Goal: Task Accomplishment & Management: Use online tool/utility

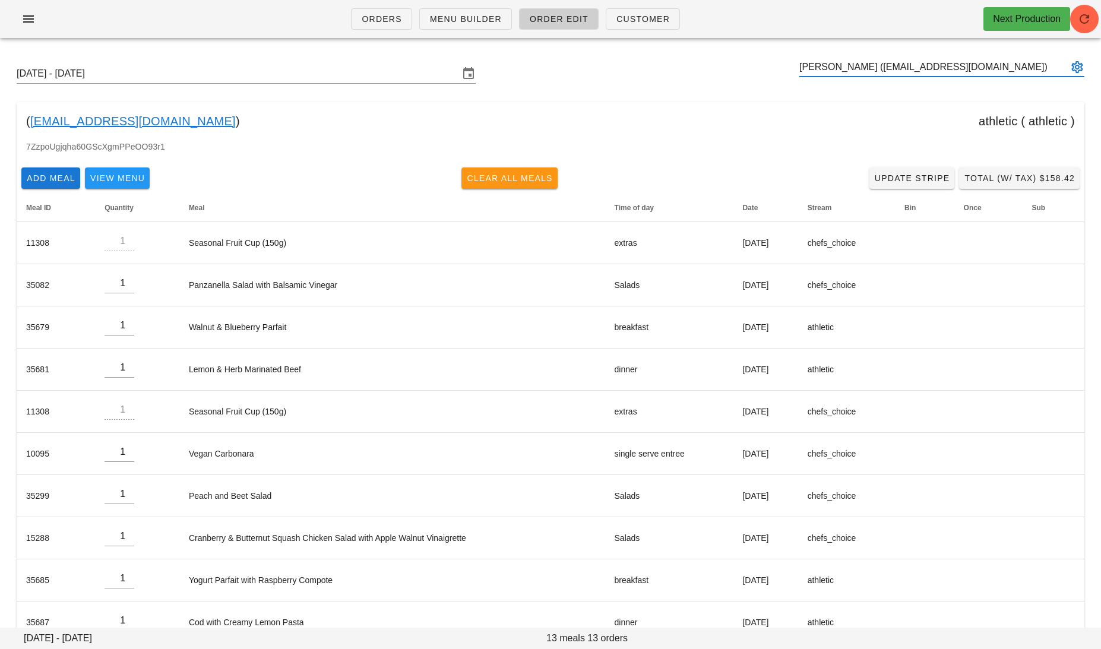
type input "[PERSON_NAME] ([EMAIL_ADDRESS][DOMAIN_NAME])"
click at [494, 180] on span "Clear All Meals" at bounding box center [509, 177] width 87 height 9
click at [514, 179] on span "Clear All Meals" at bounding box center [509, 177] width 87 height 9
type input "0"
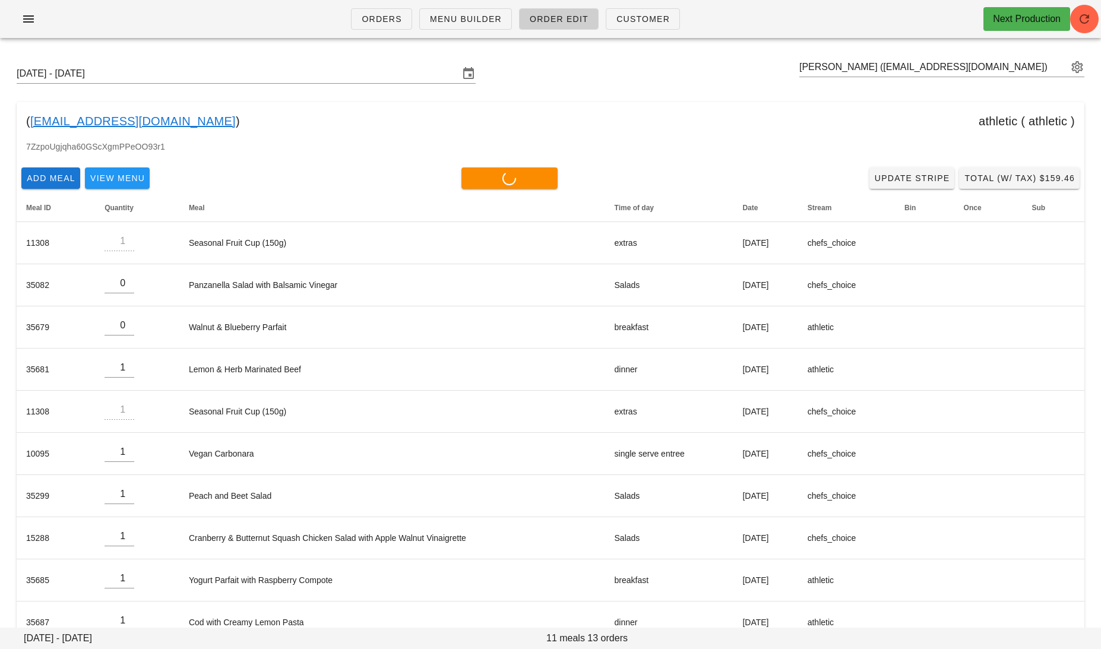
type input "0"
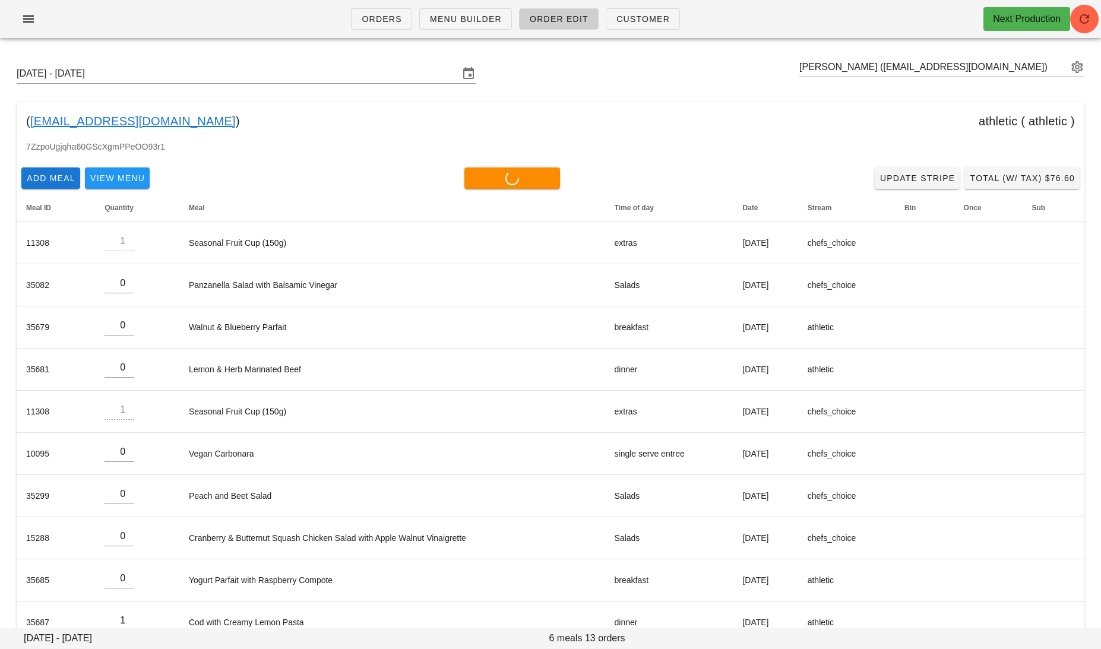
type input "0"
click at [997, 80] on div "[PERSON_NAME] ([EMAIL_ADDRESS][DOMAIN_NAME])" at bounding box center [941, 74] width 285 height 32
click at [1005, 69] on input "text" at bounding box center [933, 67] width 268 height 19
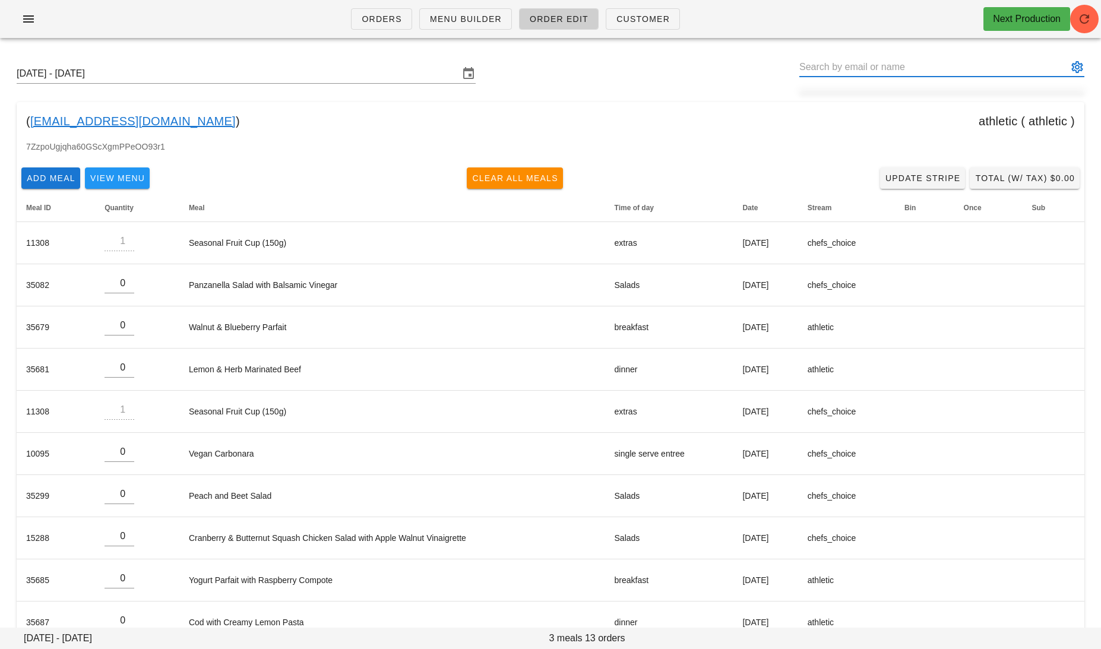
paste input "[EMAIL_ADDRESS][DOMAIN_NAME]"
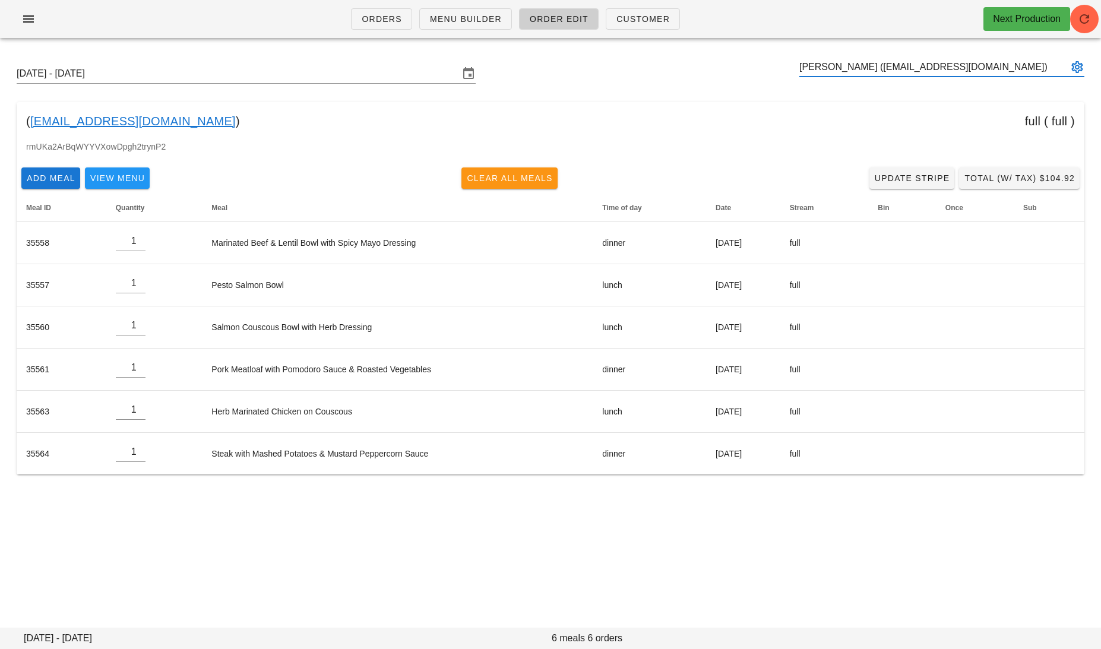
type input "[PERSON_NAME] ([EMAIL_ADDRESS][DOMAIN_NAME])"
click at [496, 173] on span "Clear All Meals" at bounding box center [509, 177] width 87 height 9
type input "0"
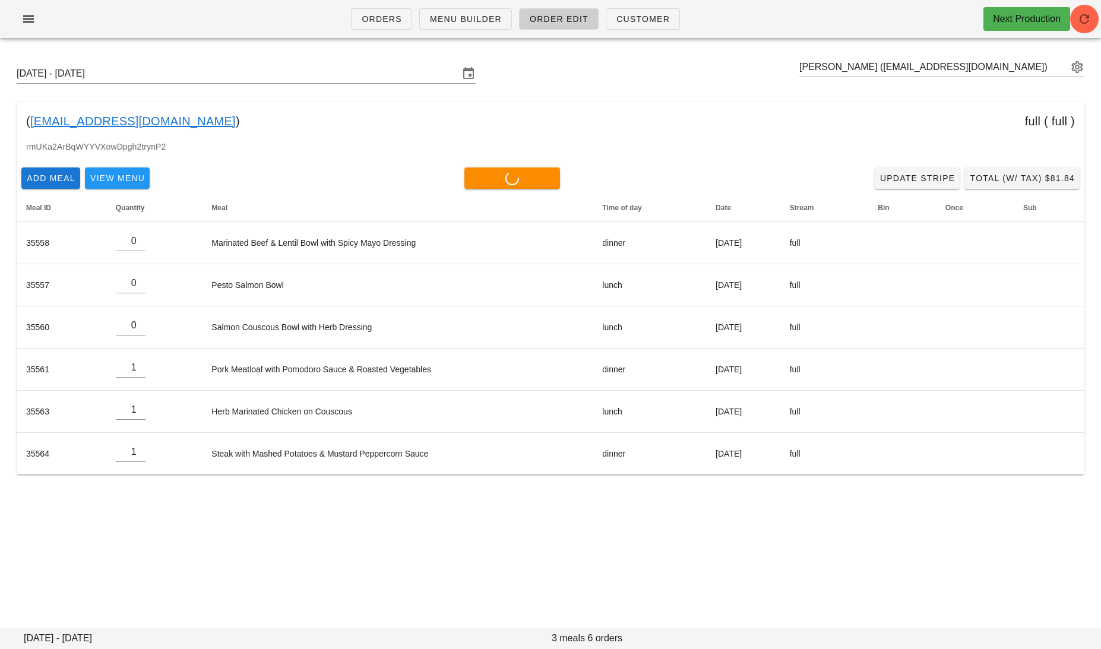
type input "0"
click at [1008, 76] on input "text" at bounding box center [933, 67] width 268 height 19
paste input "[EMAIL_ADDRESS][DOMAIN_NAME]"
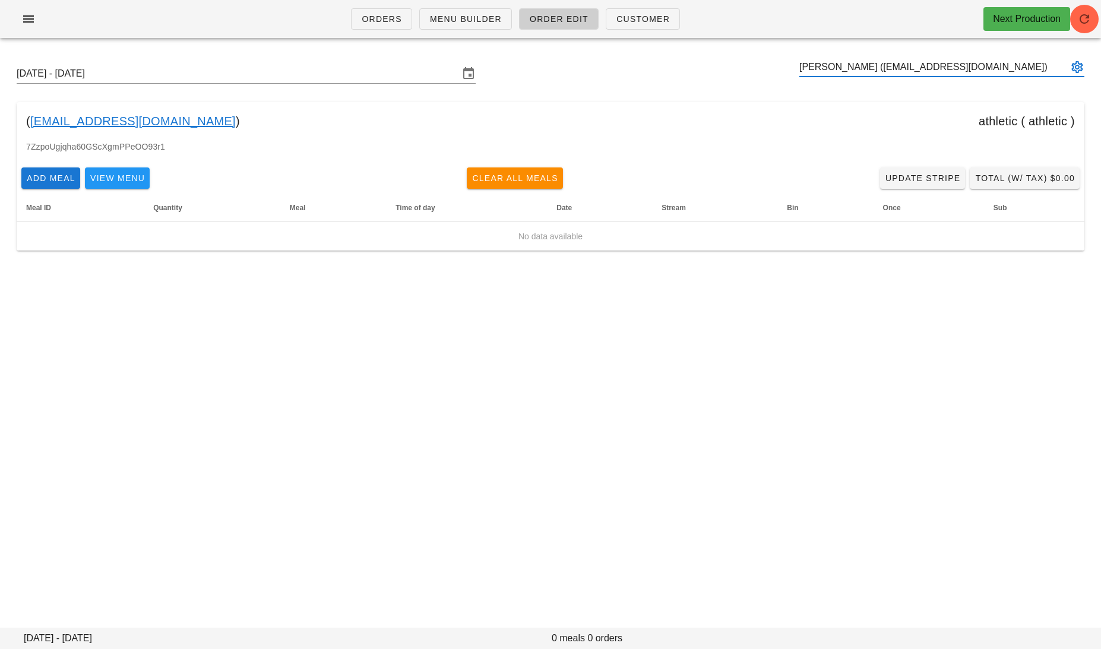
type input "[PERSON_NAME] ([EMAIL_ADDRESS][DOMAIN_NAME])"
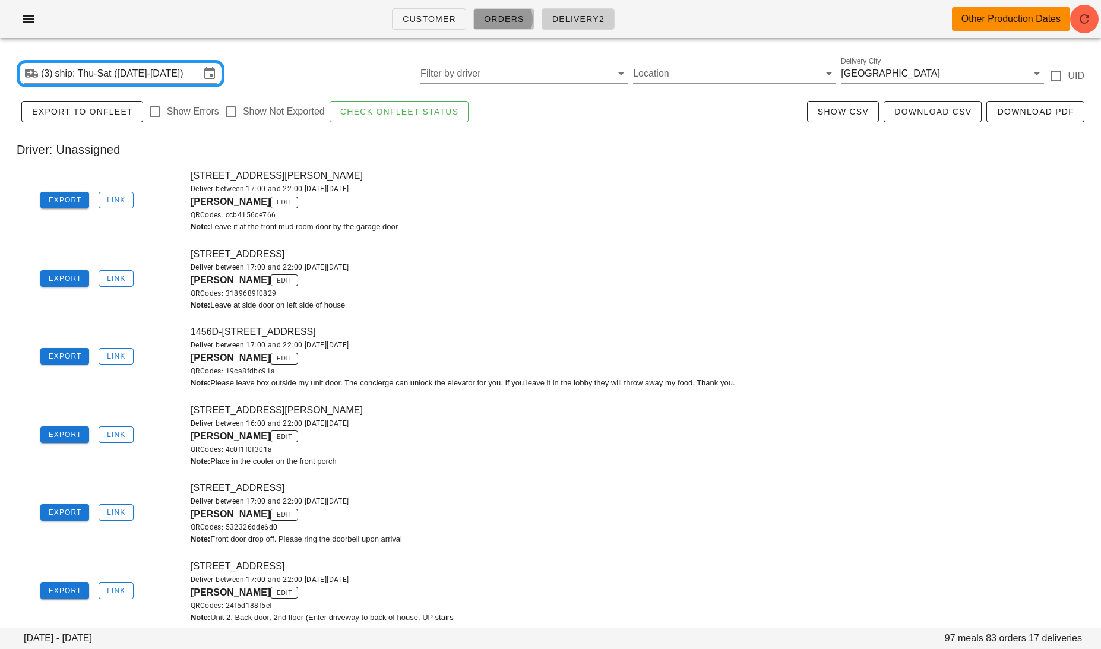
click at [492, 21] on span "Orders" at bounding box center [503, 18] width 41 height 9
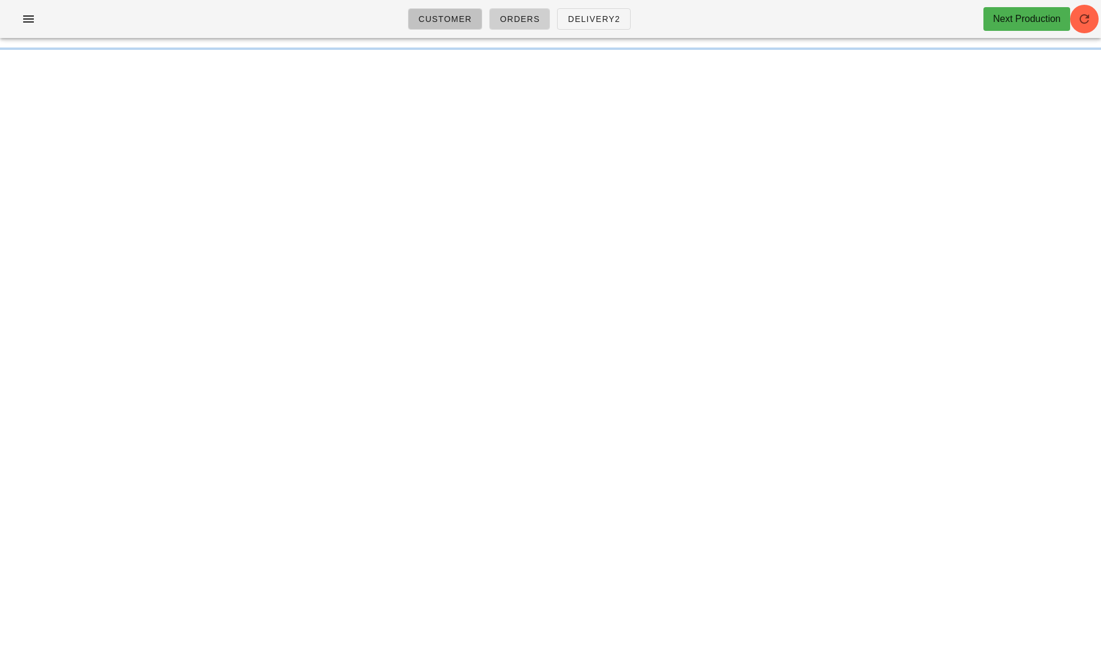
click at [438, 18] on span "Customer" at bounding box center [445, 18] width 54 height 9
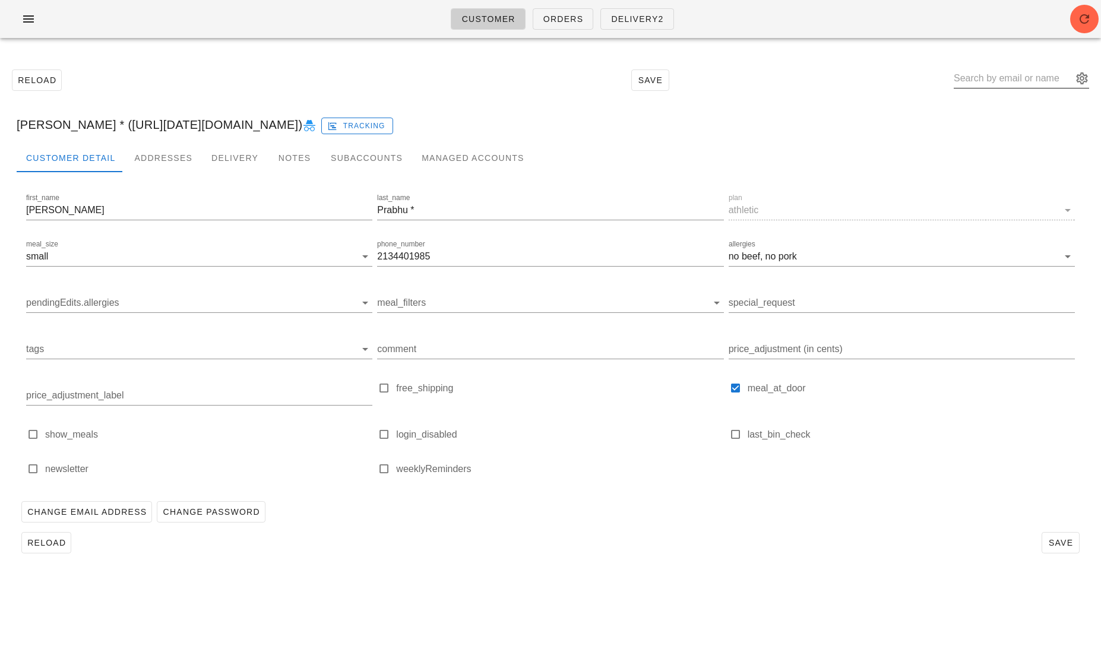
click at [1005, 81] on input "text" at bounding box center [1012, 78] width 119 height 19
paste input "[EMAIL_ADDRESS][DOMAIN_NAME]"
type input "[EMAIL_ADDRESS][DOMAIN_NAME]"
click at [381, 437] on div at bounding box center [384, 434] width 17 height 17
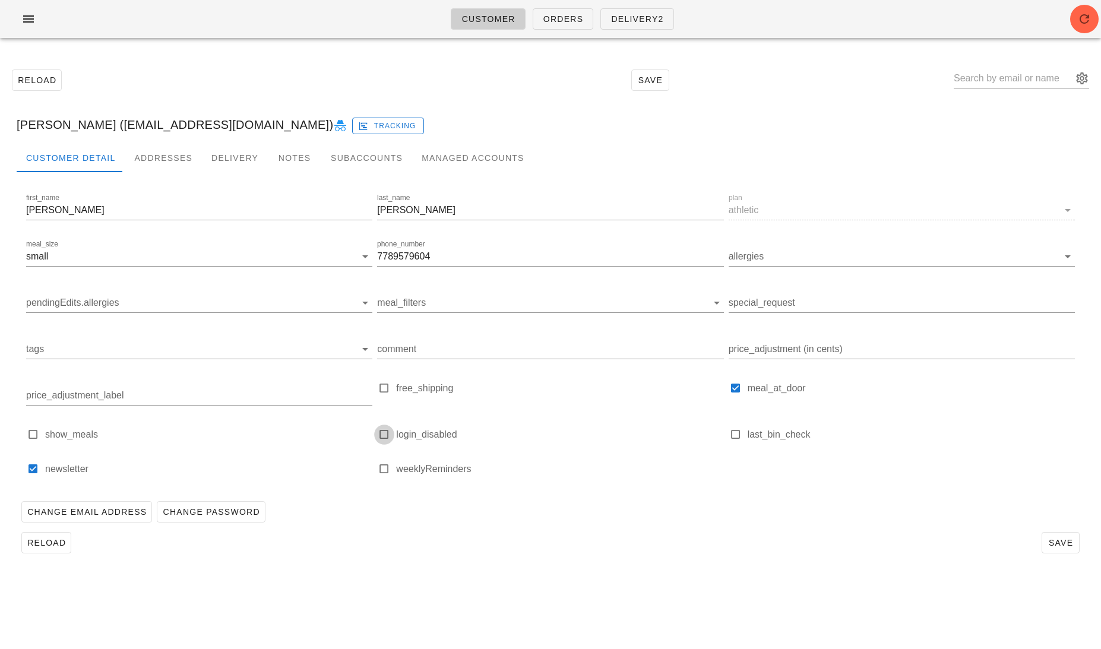
type input "[PERSON_NAME] ([EMAIL_ADDRESS][DOMAIN_NAME])"
checkbox input "true"
click at [1057, 543] on span "Save" at bounding box center [1060, 542] width 27 height 9
click at [333, 128] on icon at bounding box center [340, 126] width 14 height 14
click at [1019, 78] on input "text" at bounding box center [1012, 78] width 119 height 19
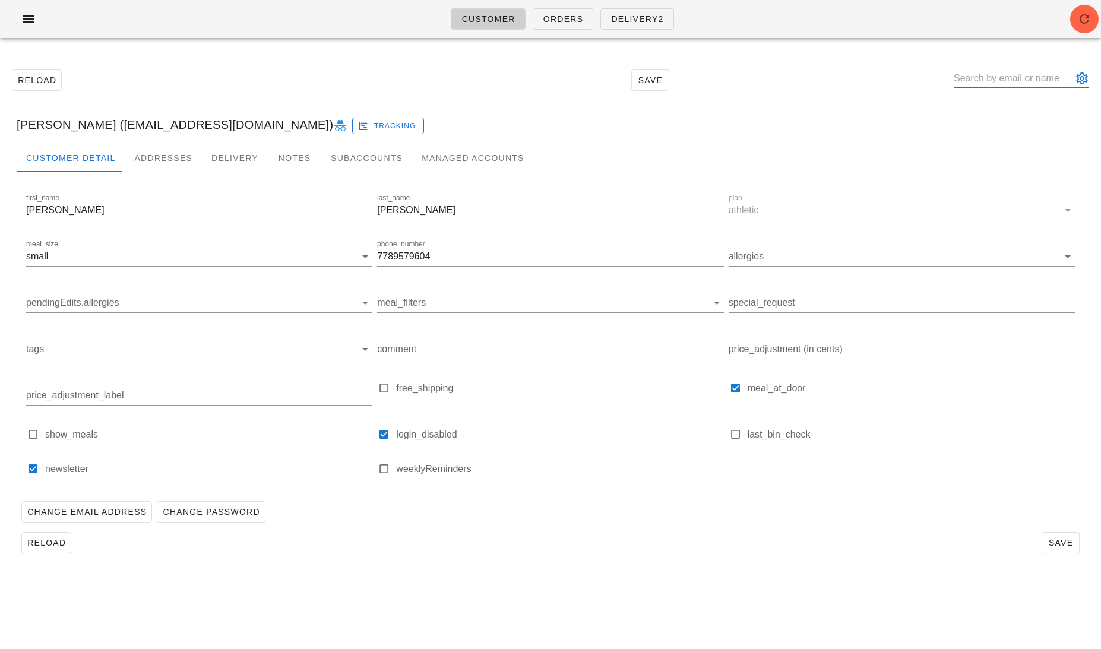
paste input "[EMAIL_ADDRESS][DOMAIN_NAME]"
type input "[EMAIL_ADDRESS][DOMAIN_NAME]"
click at [383, 430] on div at bounding box center [384, 434] width 17 height 17
type input "[PERSON_NAME] ([EMAIL_ADDRESS][DOMAIN_NAME])"
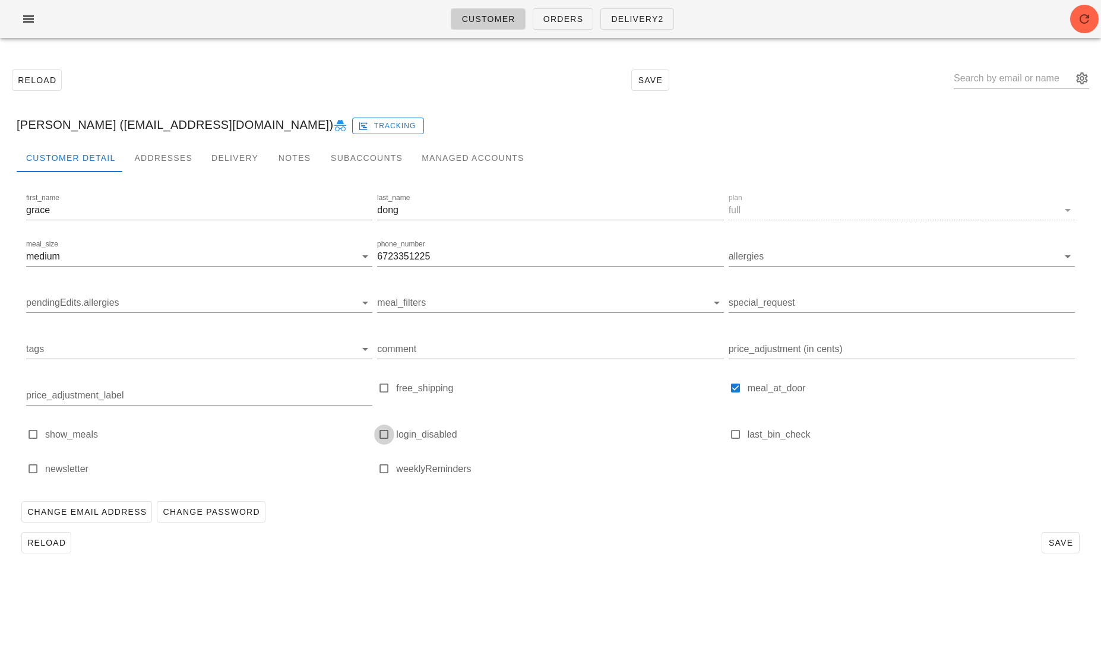
checkbox input "true"
click at [1061, 535] on button "Save" at bounding box center [1060, 542] width 38 height 21
click at [333, 122] on icon at bounding box center [340, 126] width 14 height 14
click at [333, 126] on icon at bounding box center [340, 126] width 14 height 14
click at [1023, 78] on input "text" at bounding box center [1012, 78] width 119 height 19
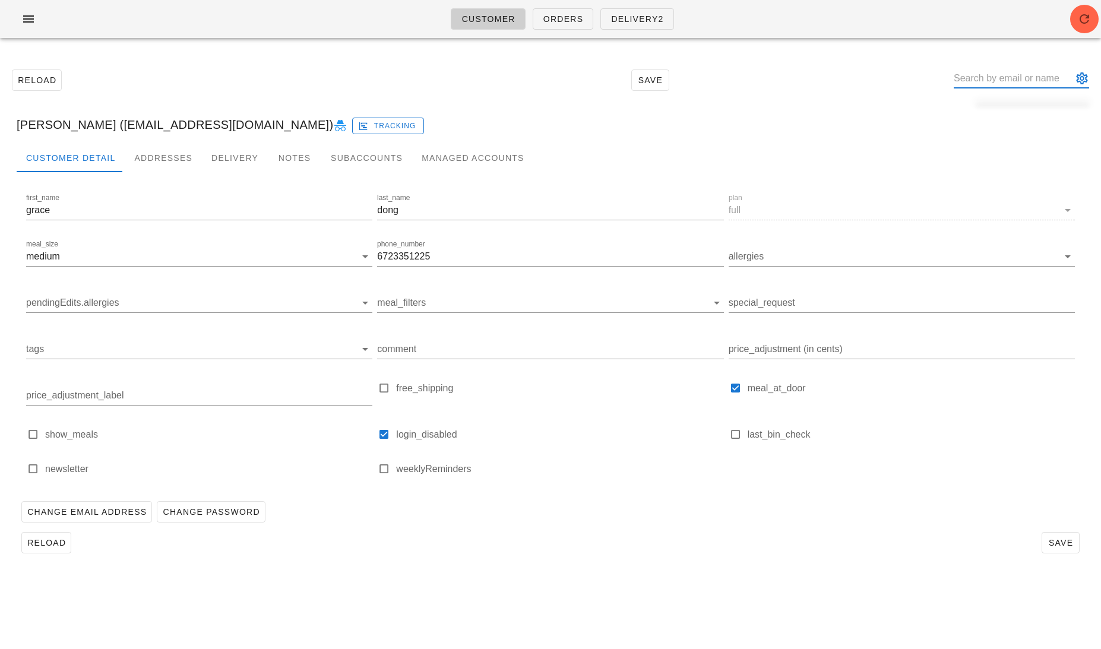
paste input "[EMAIL_ADDRESS][DOMAIN_NAME]"
type input "[EMAIL_ADDRESS][DOMAIN_NAME]"
click at [333, 120] on icon at bounding box center [340, 126] width 14 height 14
click at [24, 23] on icon "button" at bounding box center [28, 19] width 14 height 14
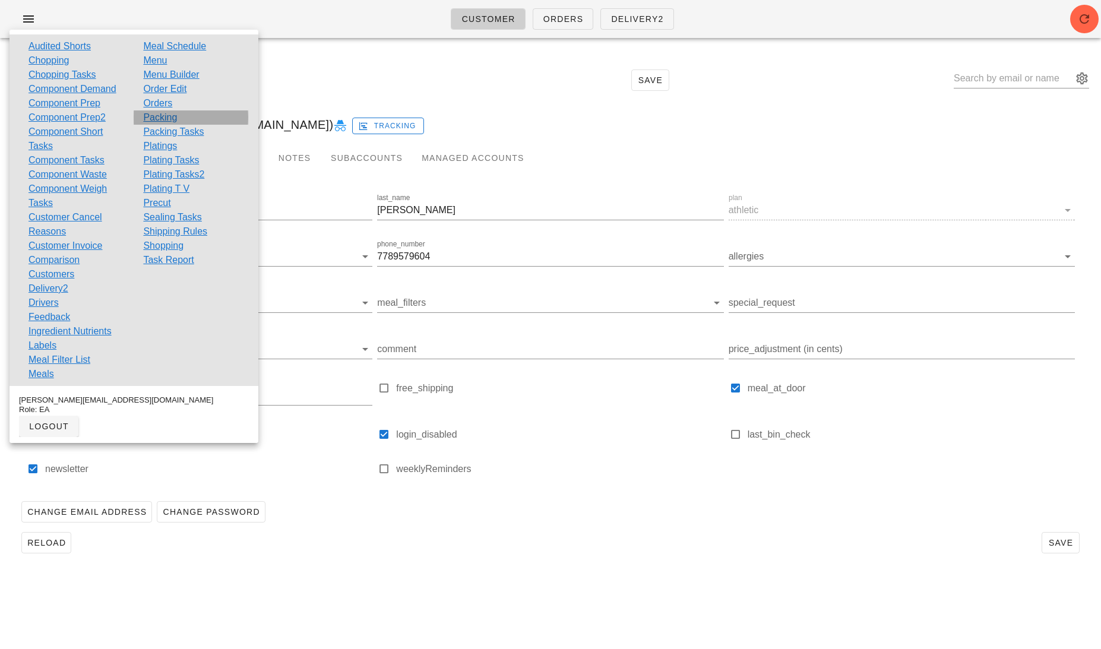
click at [163, 117] on link "Packing" at bounding box center [160, 117] width 34 height 14
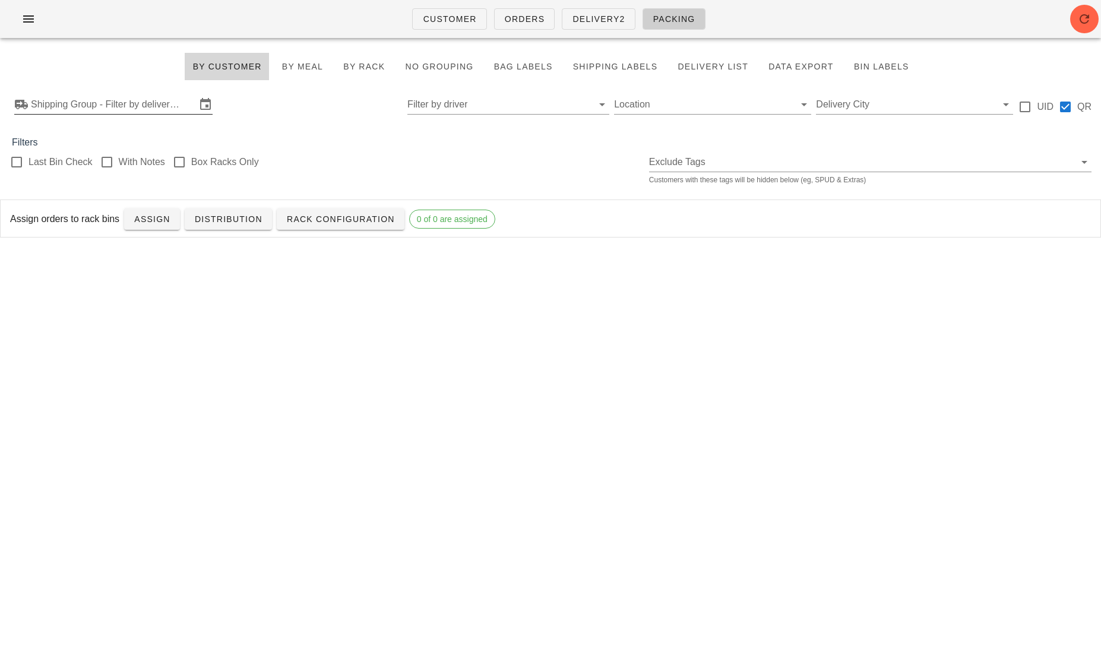
click at [139, 105] on input "Shipping Group - Filter by delivery logistics" at bounding box center [113, 104] width 165 height 19
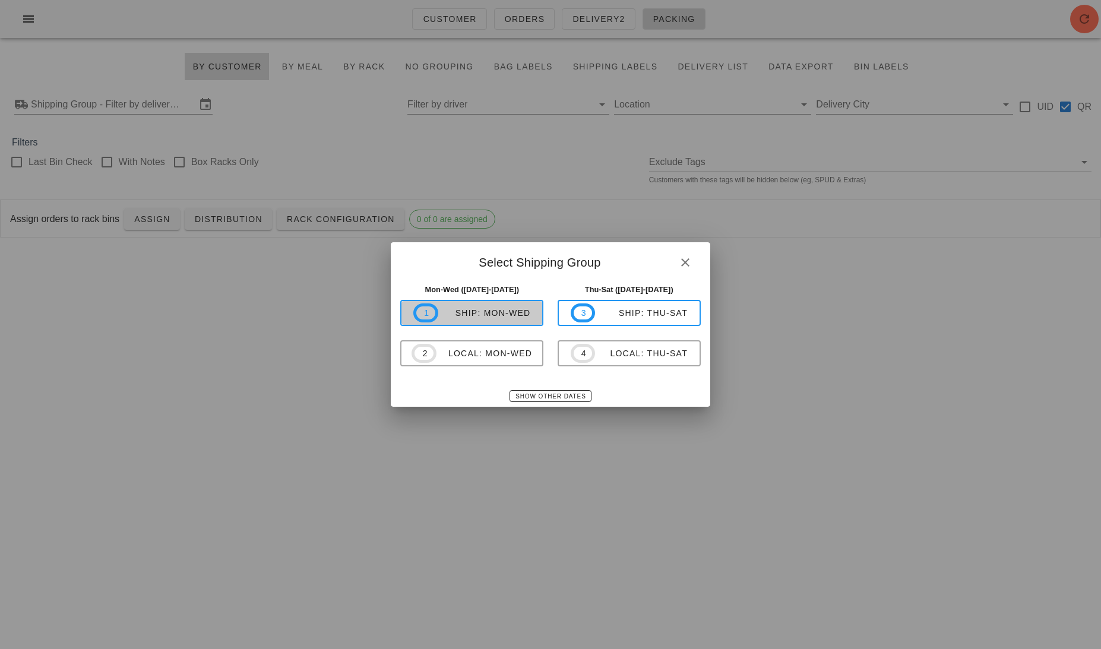
click at [500, 320] on span "1 ship: Mon-Wed" at bounding box center [471, 312] width 117 height 19
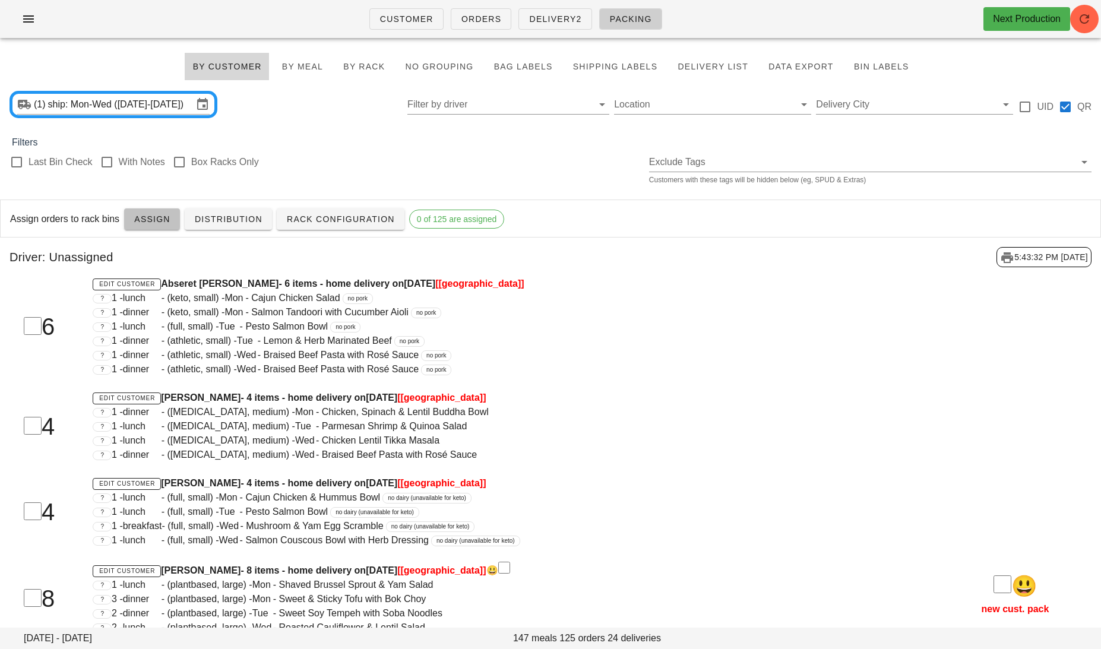
click at [142, 225] on button "Assign" at bounding box center [152, 218] width 56 height 21
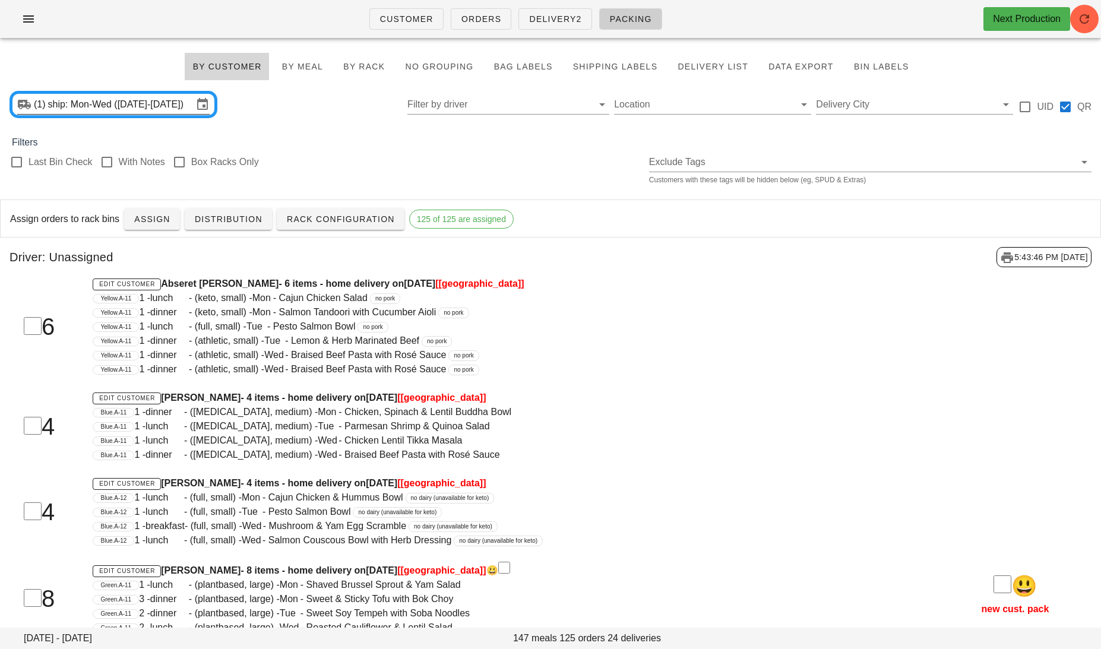
click at [151, 106] on input "ship: Mon-Wed ([DATE]-[DATE])" at bounding box center [120, 104] width 145 height 19
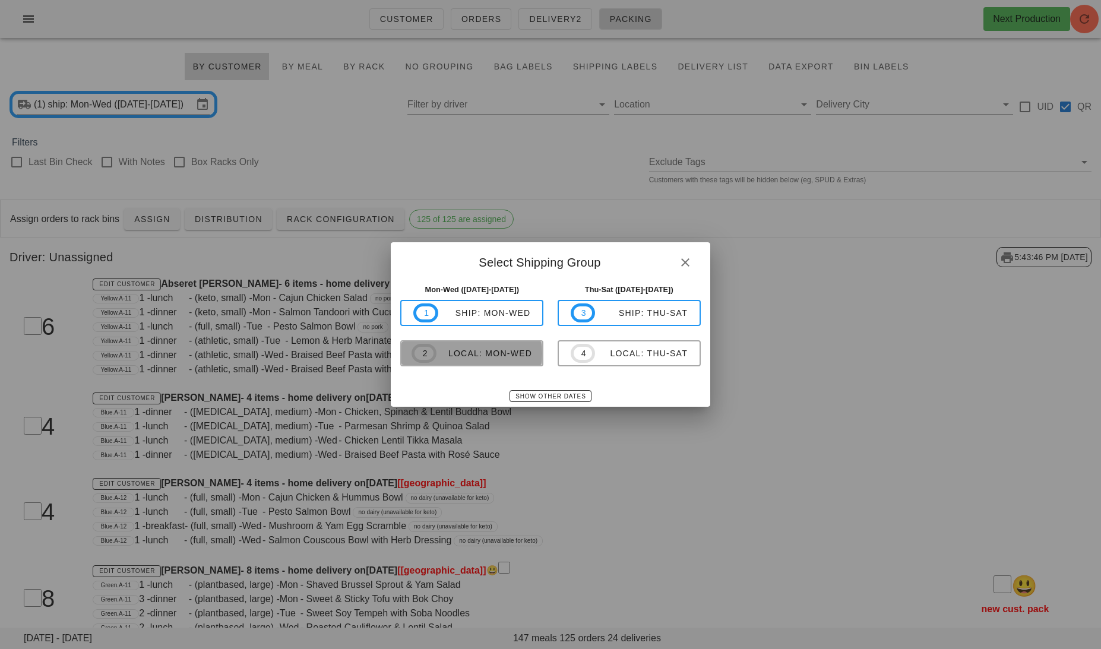
click at [473, 348] on div "local: Mon-Wed" at bounding box center [484, 352] width 96 height 9
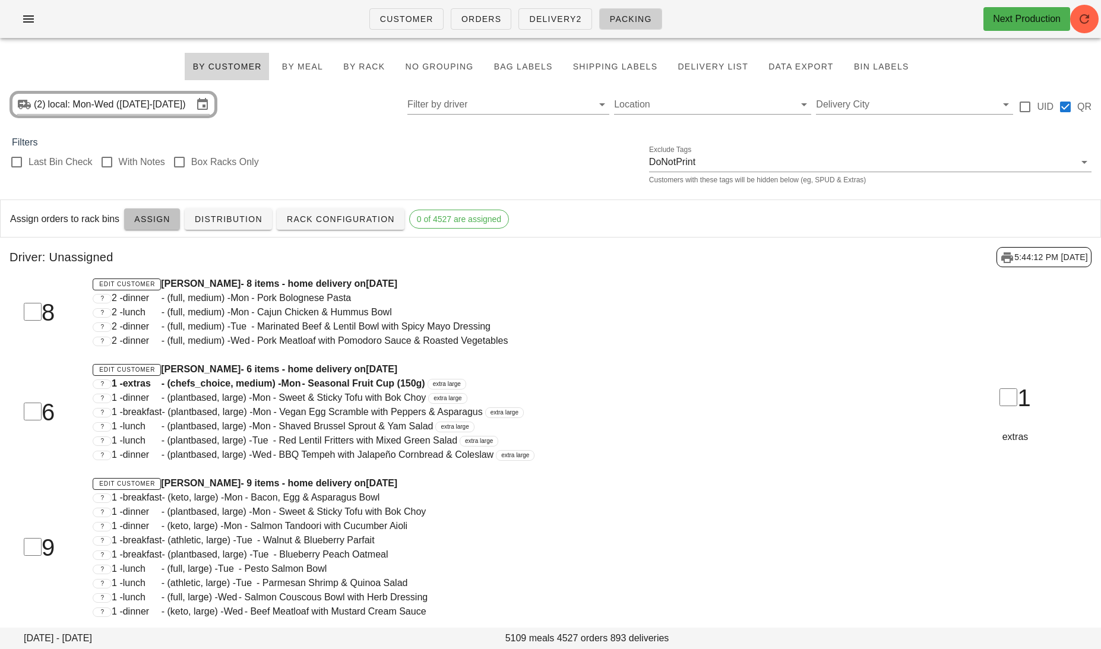
click at [151, 218] on span "Assign" at bounding box center [152, 218] width 37 height 9
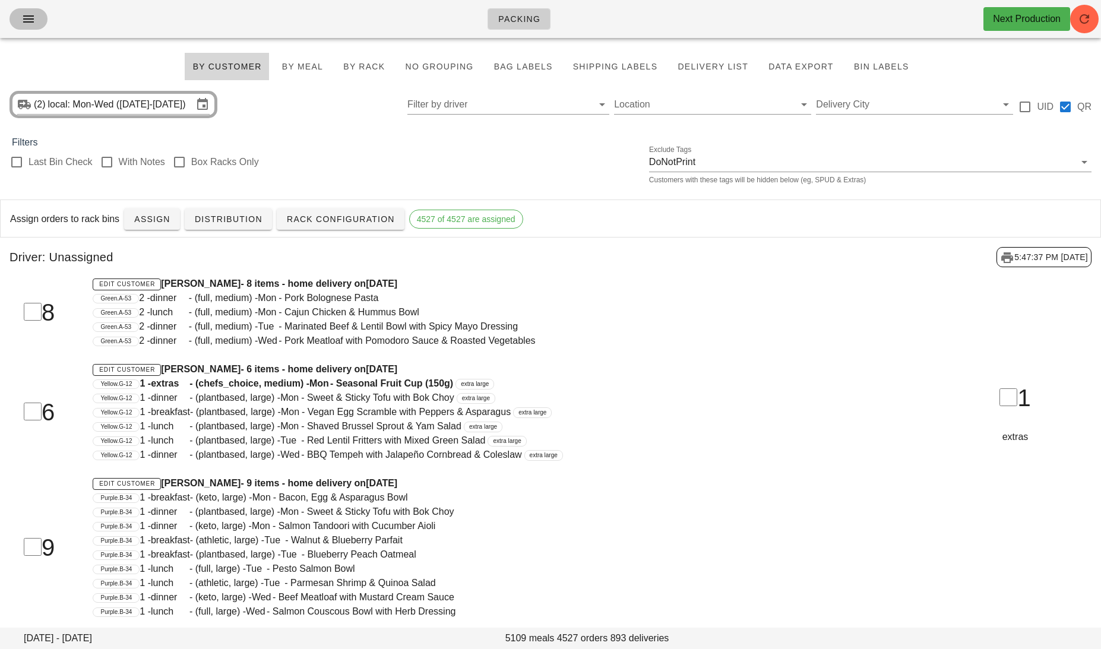
click at [34, 21] on icon "button" at bounding box center [28, 19] width 14 height 14
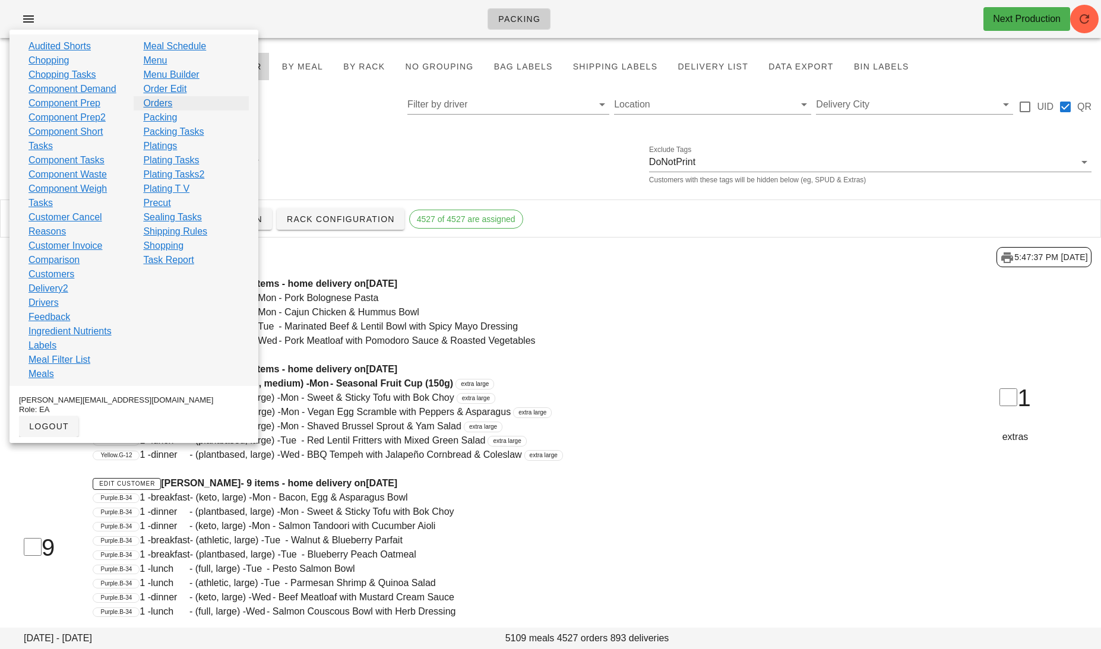
click at [155, 102] on link "Orders" at bounding box center [157, 103] width 29 height 14
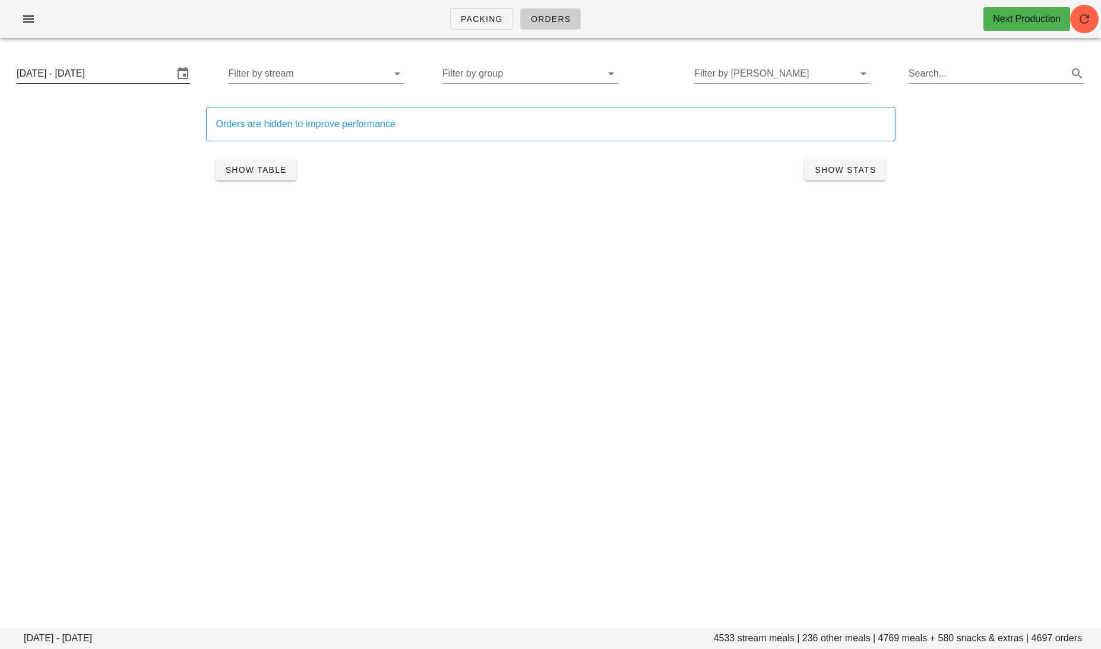
click at [130, 75] on input "[DATE] - [DATE]" at bounding box center [95, 73] width 157 height 19
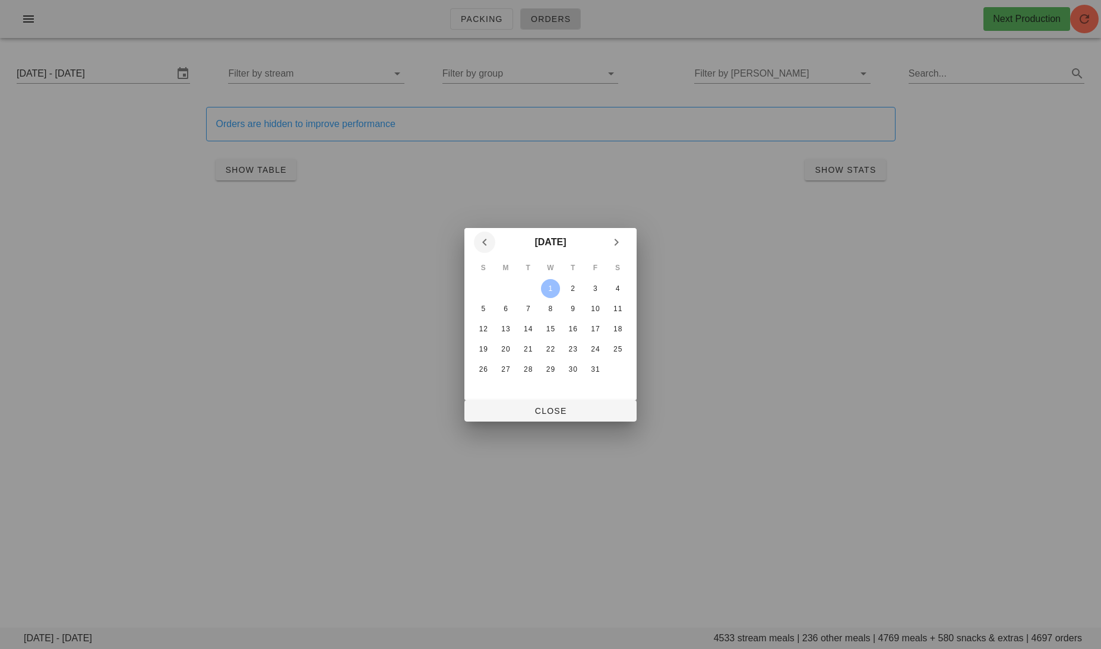
click at [483, 239] on icon "Previous month" at bounding box center [484, 242] width 14 height 14
click at [538, 411] on span "Close" at bounding box center [550, 410] width 153 height 9
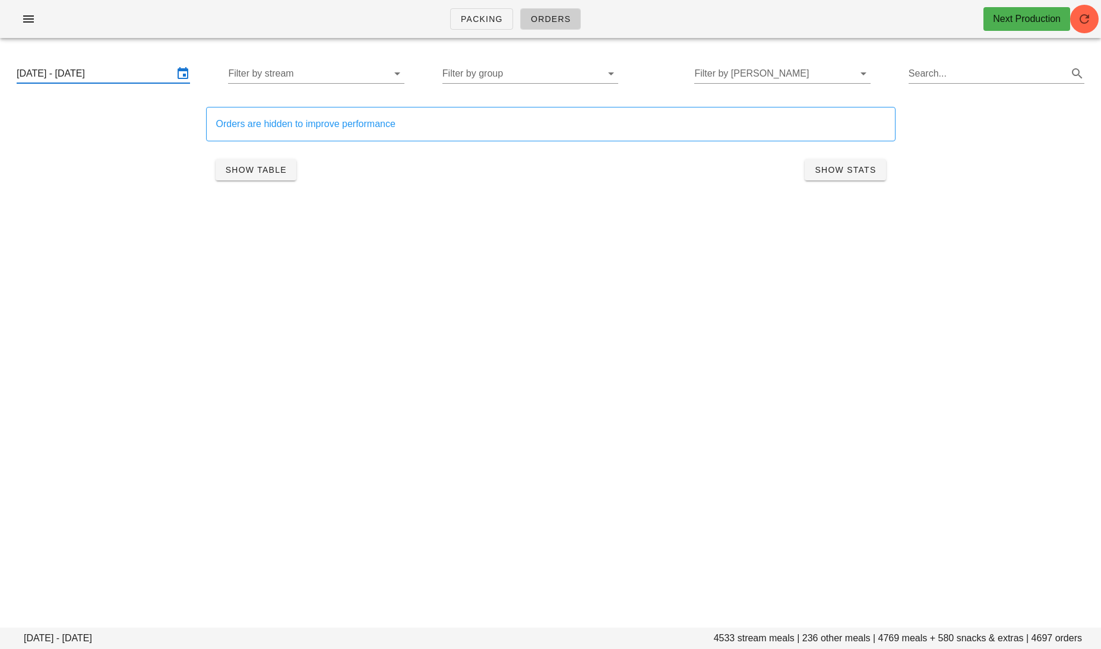
click at [344, 63] on div "Monday September 29 - Wednesday October 1 Filter by stream Filter by group Filt…" at bounding box center [550, 74] width 1086 height 38
click at [343, 72] on input "text" at bounding box center [306, 73] width 157 height 19
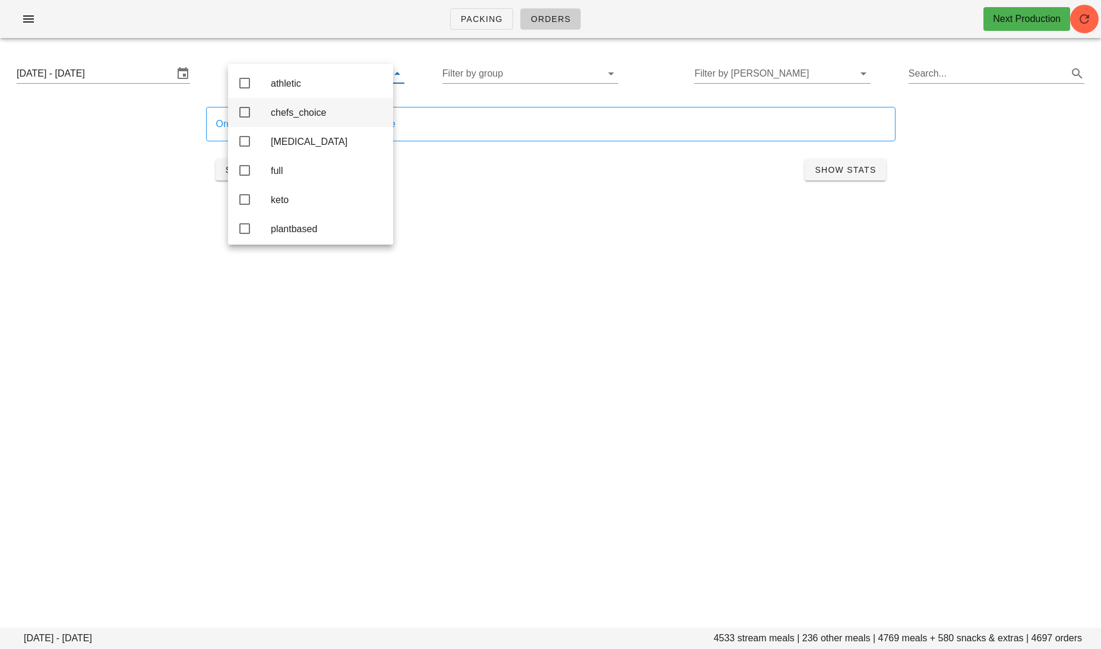
click at [323, 122] on div "chefs_choice" at bounding box center [327, 113] width 113 height 26
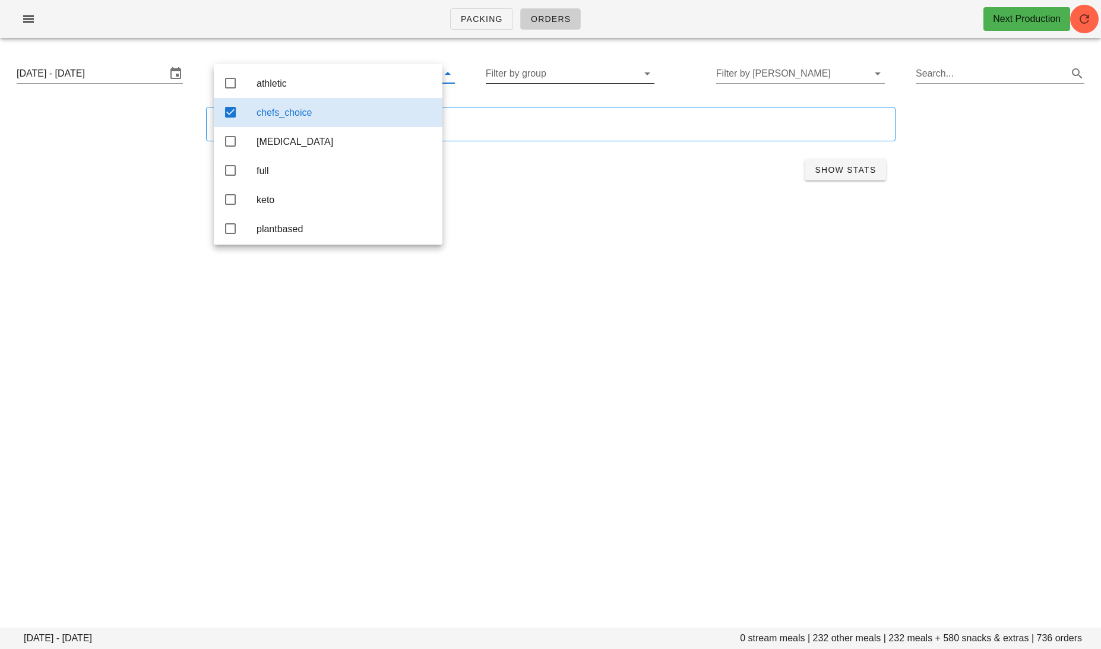
click at [524, 80] on input "Filter by group" at bounding box center [561, 73] width 150 height 19
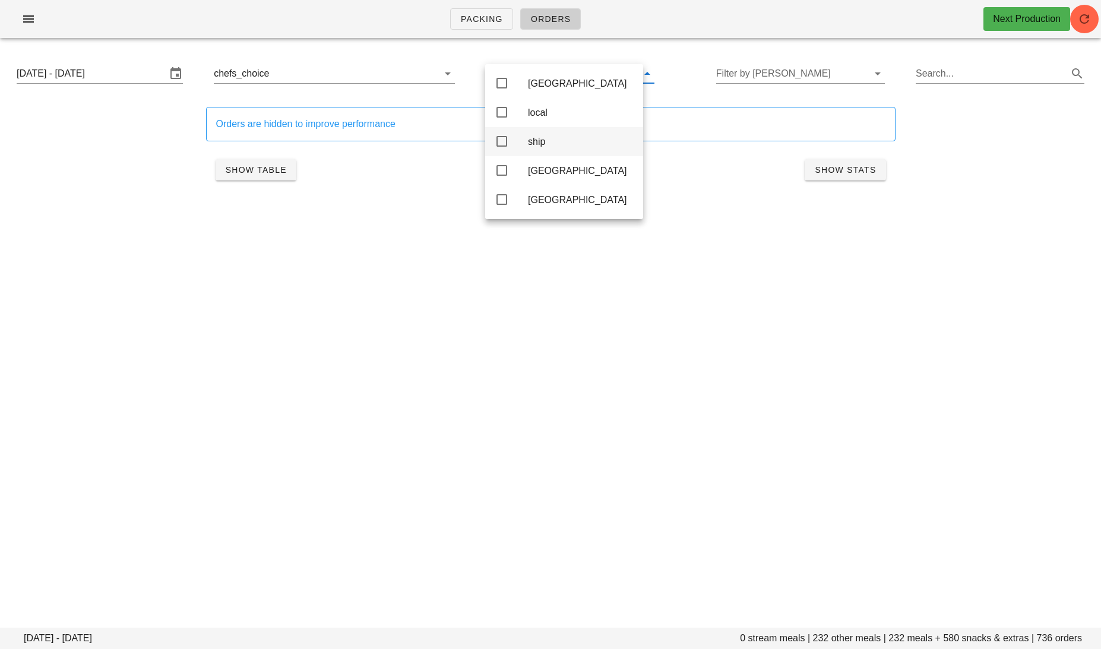
click at [538, 147] on div "ship" at bounding box center [581, 141] width 106 height 11
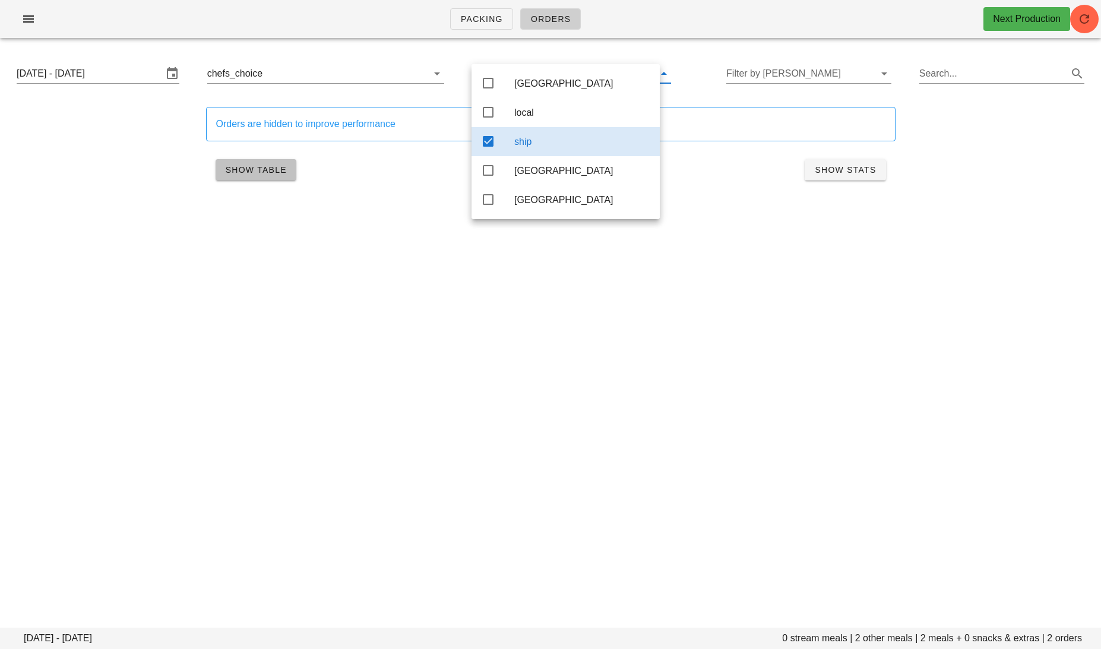
click at [269, 165] on span "Show Table" at bounding box center [256, 169] width 62 height 9
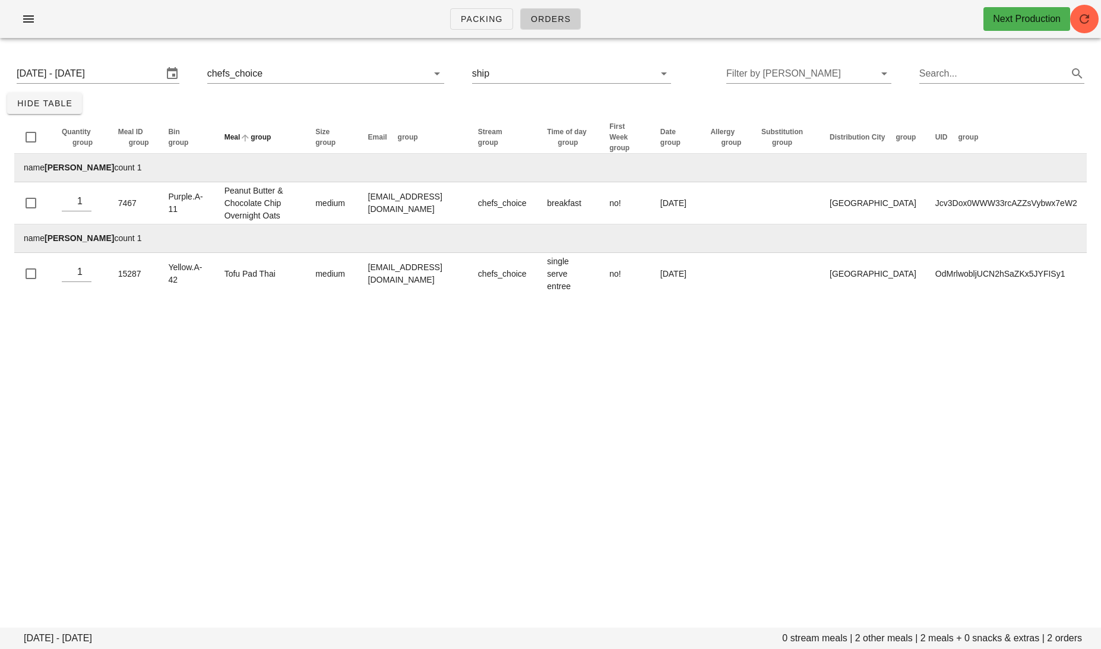
click at [271, 136] on span "group" at bounding box center [261, 137] width 20 height 8
click at [275, 85] on div "Monday September 29 - Wednesday October 1 chefs_choice ship Filter by tod Searc…" at bounding box center [550, 74] width 1086 height 38
click at [549, 85] on div "Monday September 29 - Wednesday October 1 chefs_choice ship Filter by tod Searc…" at bounding box center [550, 74] width 1086 height 38
click at [544, 81] on input "text" at bounding box center [565, 73] width 146 height 19
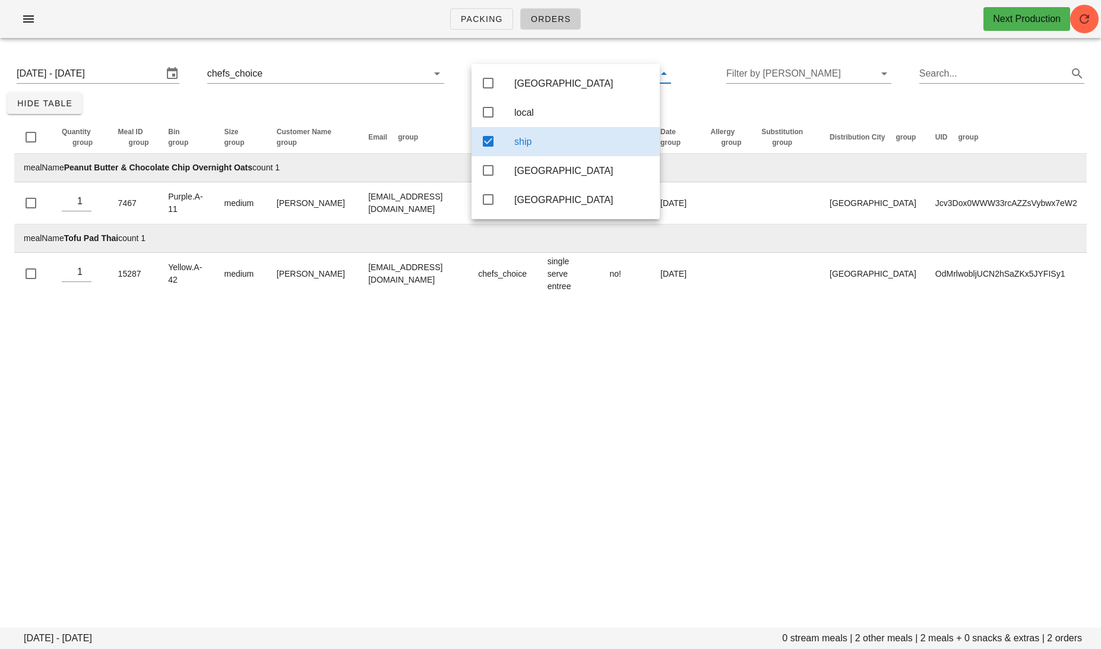
click at [538, 116] on div "local" at bounding box center [582, 112] width 136 height 11
click at [516, 146] on div "ship" at bounding box center [582, 141] width 136 height 11
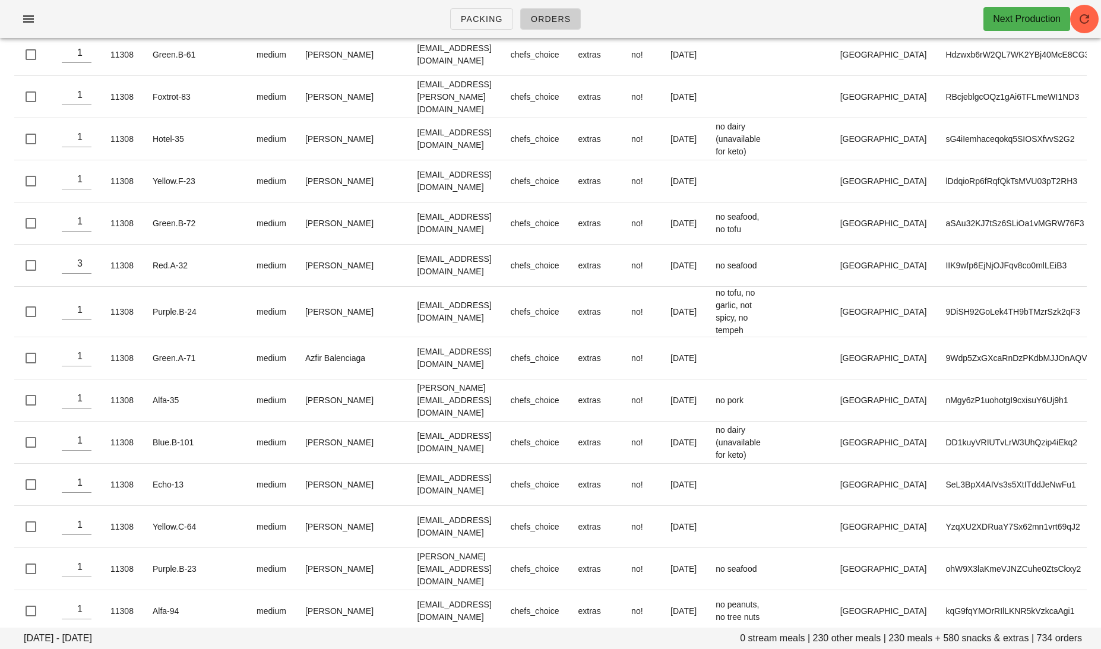
scroll to position [27759, 0]
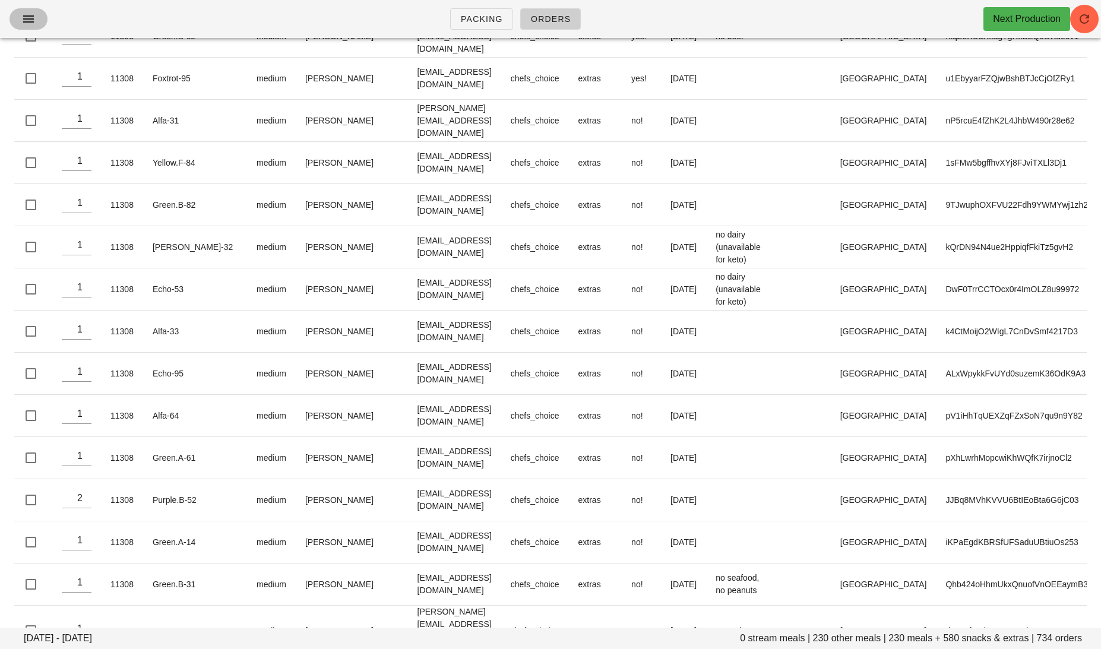
click at [20, 21] on span "button" at bounding box center [28, 19] width 19 height 14
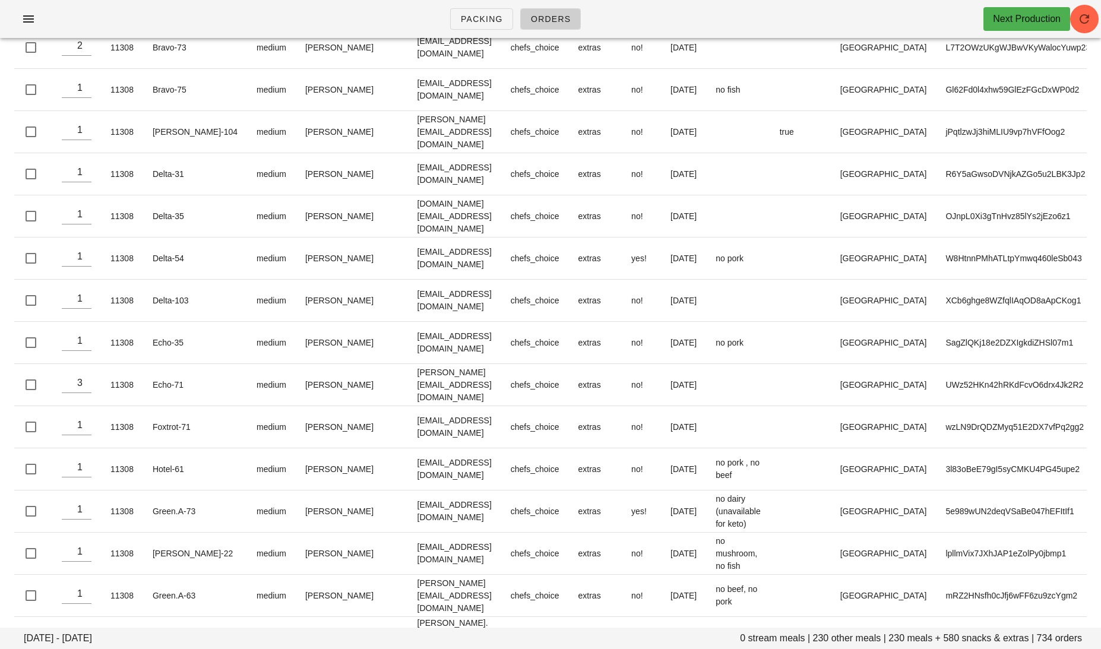
scroll to position [24612, 0]
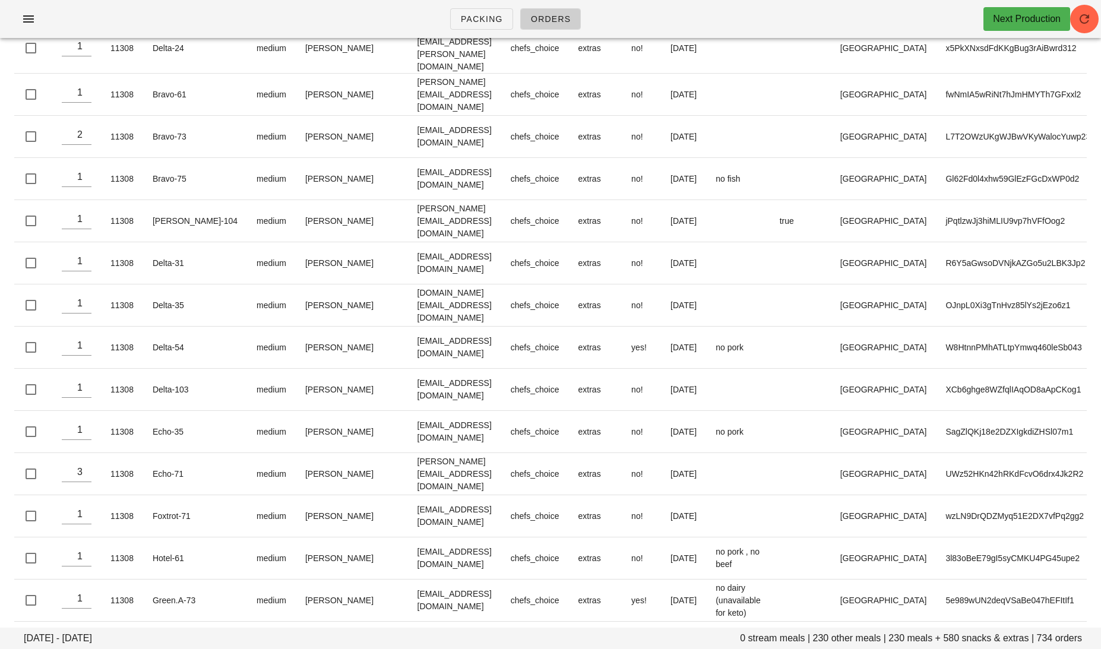
click at [36, 30] on div "Packing Orders Next Production" at bounding box center [550, 19] width 1101 height 38
click at [36, 29] on button "button" at bounding box center [28, 18] width 38 height 21
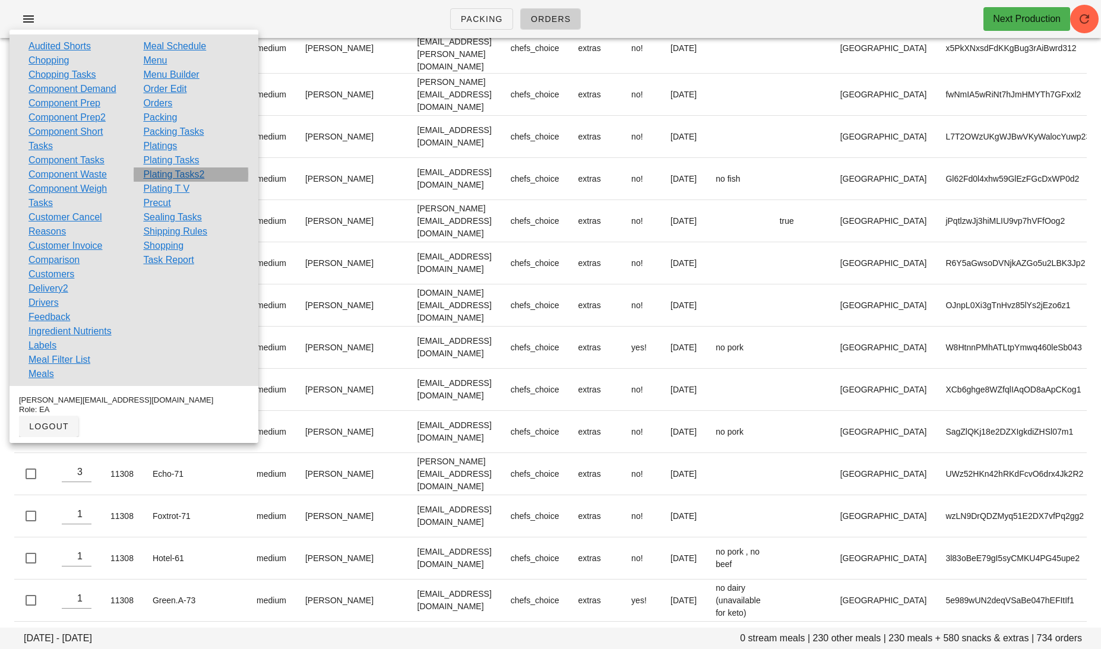
click at [198, 173] on link "Plating Tasks2" at bounding box center [173, 174] width 61 height 14
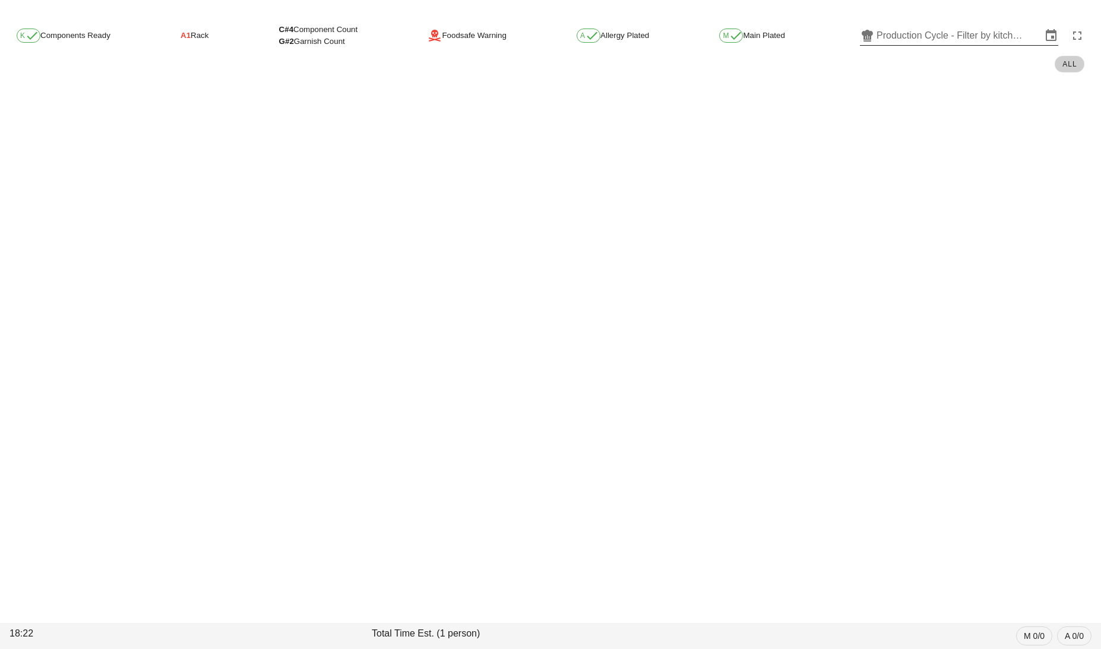
click at [912, 36] on input "Production Cycle - Filter by kitchen production schedules" at bounding box center [958, 35] width 165 height 19
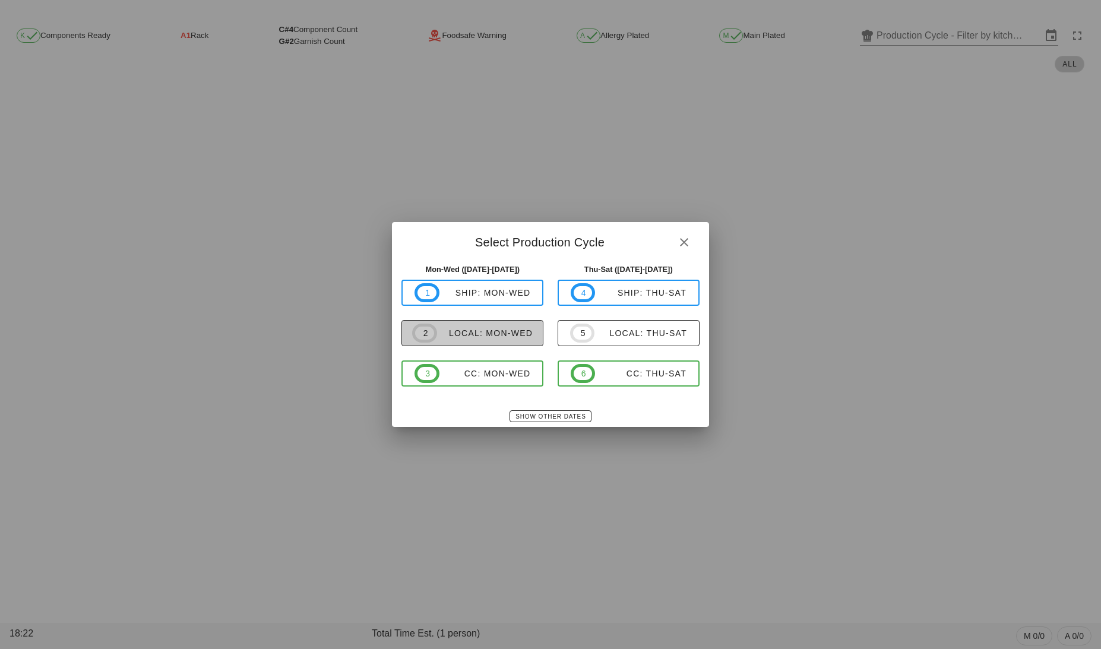
click at [470, 329] on div "local: Mon-Wed" at bounding box center [485, 332] width 96 height 9
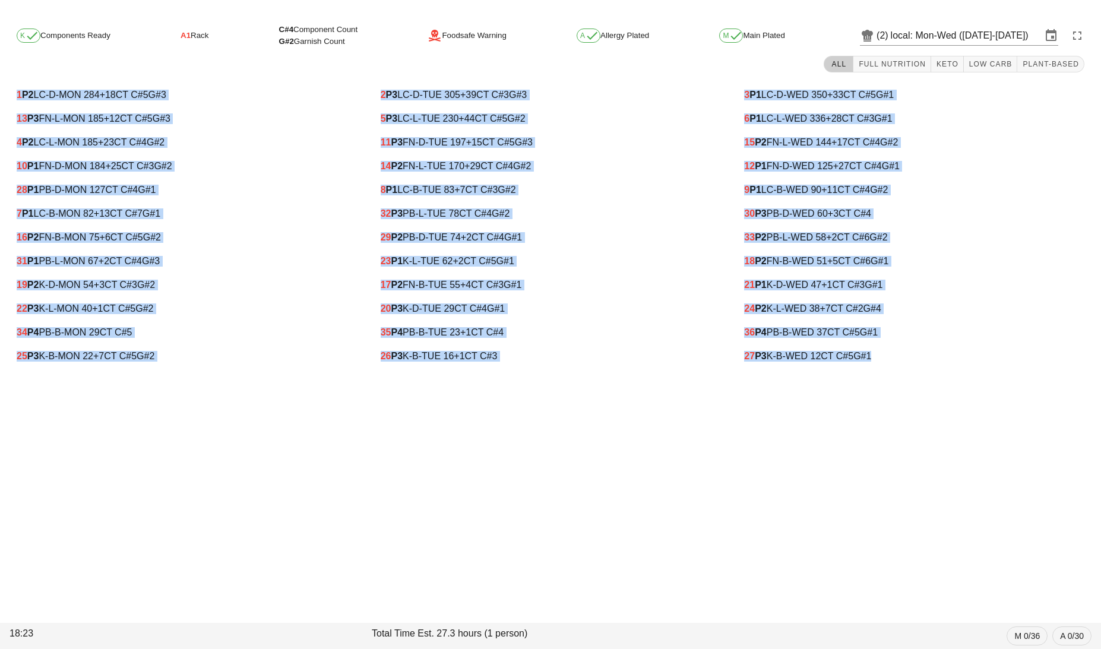
drag, startPoint x: 10, startPoint y: 93, endPoint x: 950, endPoint y: 379, distance: 982.3
click at [950, 379] on div "K Components Ready A1 Rack C#4 Component Count G#2 Garnish Count Foodsafe Warni…" at bounding box center [550, 197] width 1101 height 366
copy div "1 P2 LC-D-MON 284 +18 CT C#5 G#3 13 P3 FN-L-MON 185 +12 CT C#5 G#3 4 P2 LC-L-MO…"
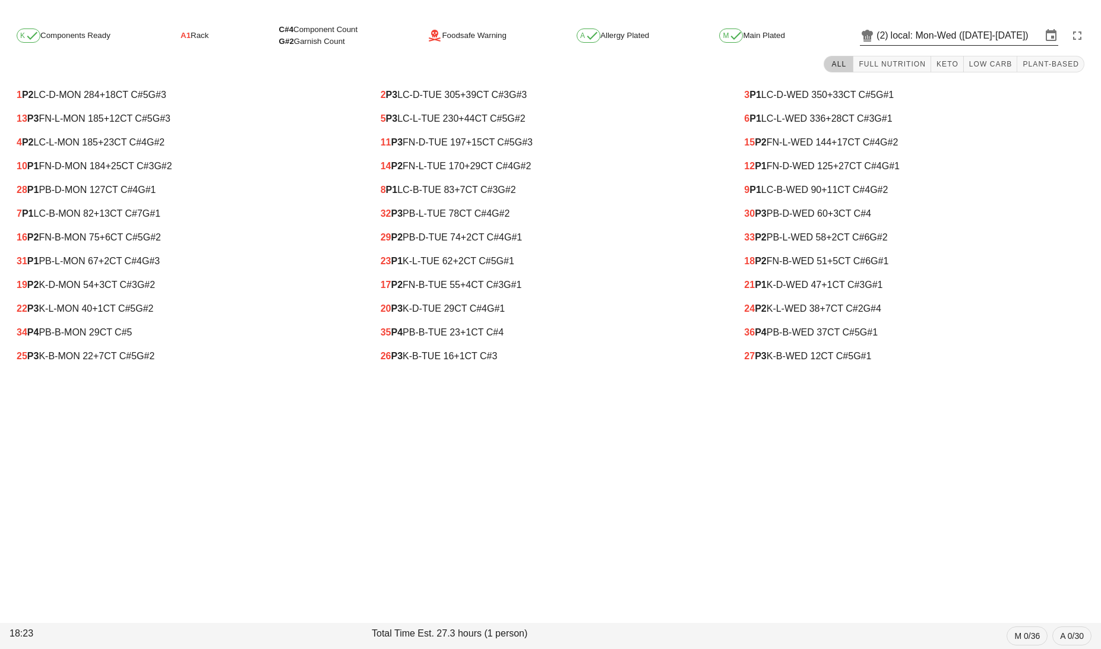
click at [912, 28] on input "local: Mon-Wed ([DATE]-[DATE])" at bounding box center [965, 35] width 151 height 19
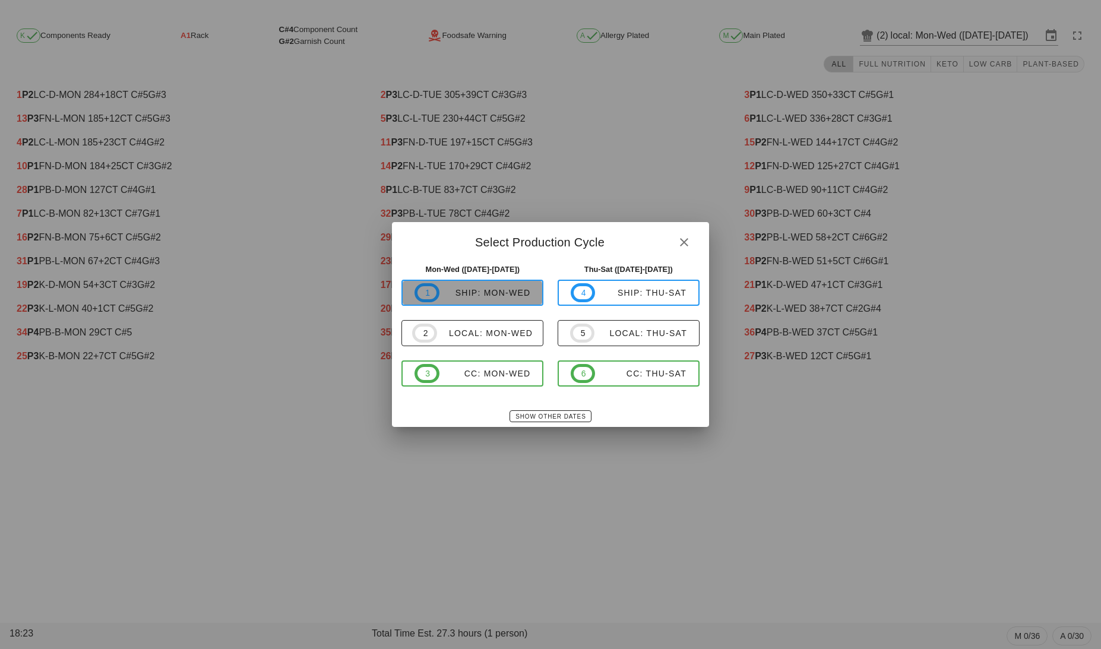
click at [484, 297] on div "ship: Mon-Wed" at bounding box center [484, 292] width 91 height 9
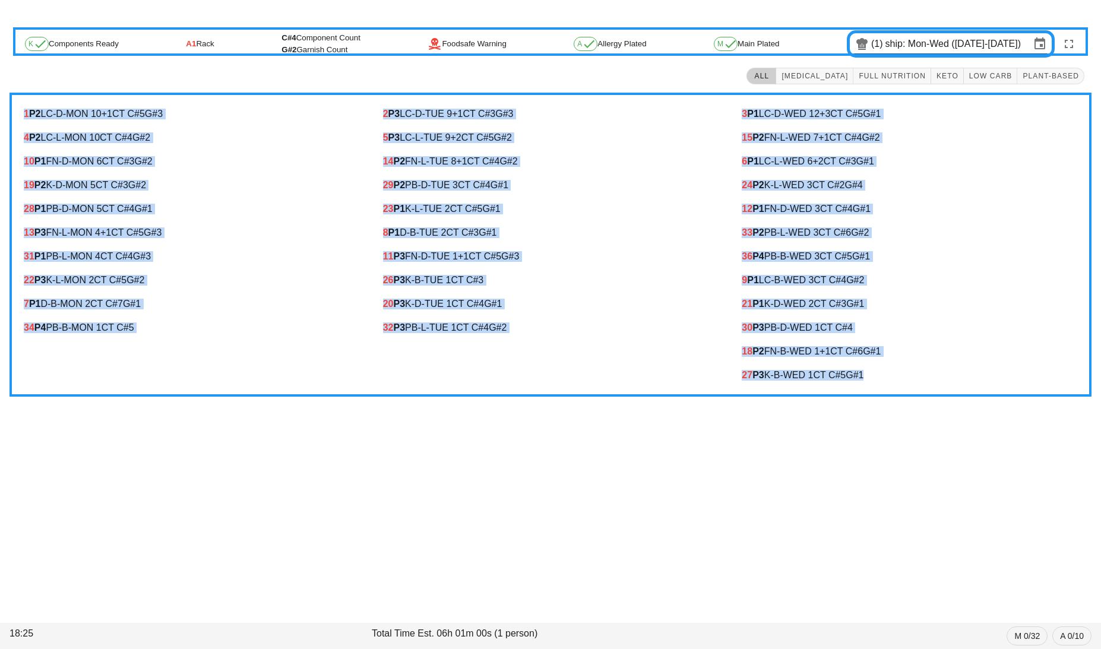
drag, startPoint x: 20, startPoint y: 112, endPoint x: 917, endPoint y: 374, distance: 935.0
click at [917, 374] on div "1 P2 LC-D-MON 10 +1 CT C#5 G#3 4 P2 LC-L-MON 10 CT C#4 G#2 10 P1 FN-D-MON 6 CT …" at bounding box center [550, 245] width 1082 height 304
copy div "1 P2 LC-D-MON 10 +1 CT C#5 G#3 4 P2 LC-L-MON 10 CT C#4 G#2 10 P1 FN-D-MON 6 CT …"
